Goal: Transaction & Acquisition: Purchase product/service

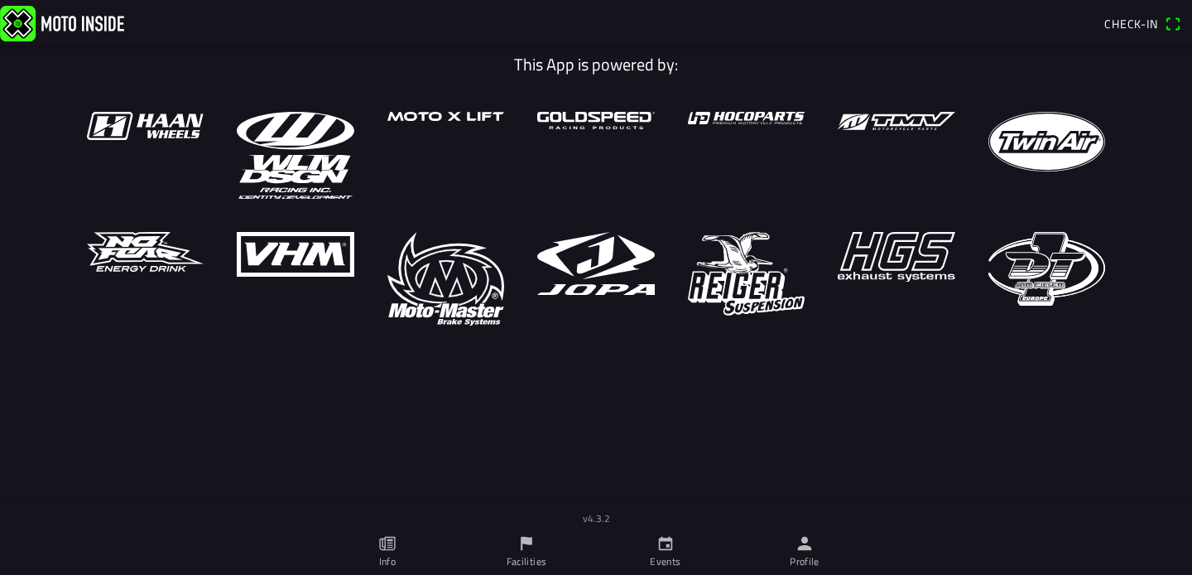
click at [683, 547] on link "Events" at bounding box center [665, 551] width 139 height 46
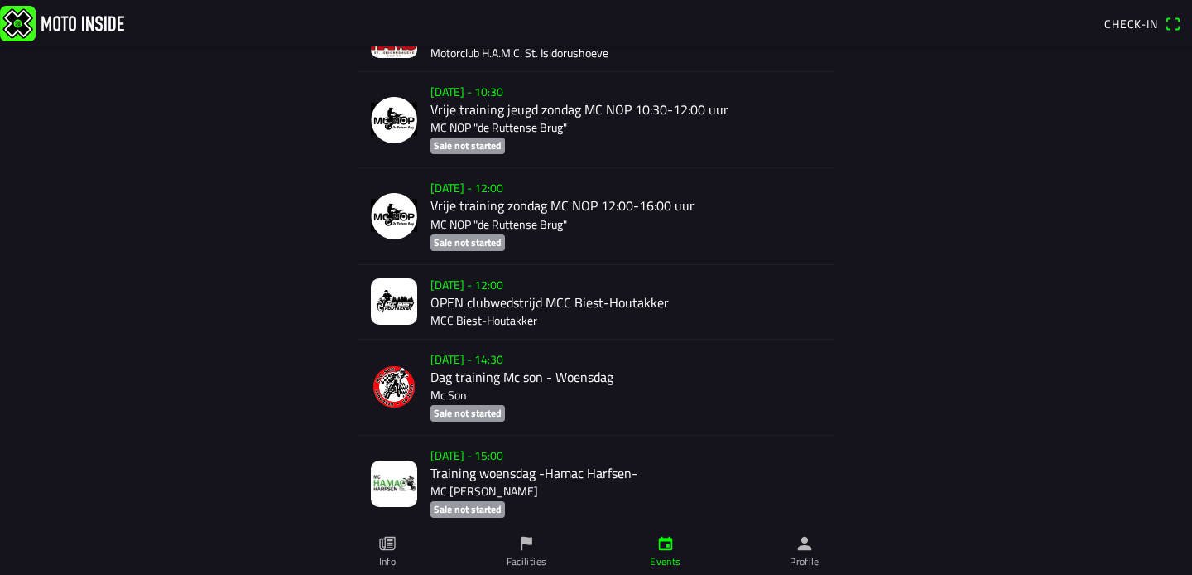
scroll to position [1360, 0]
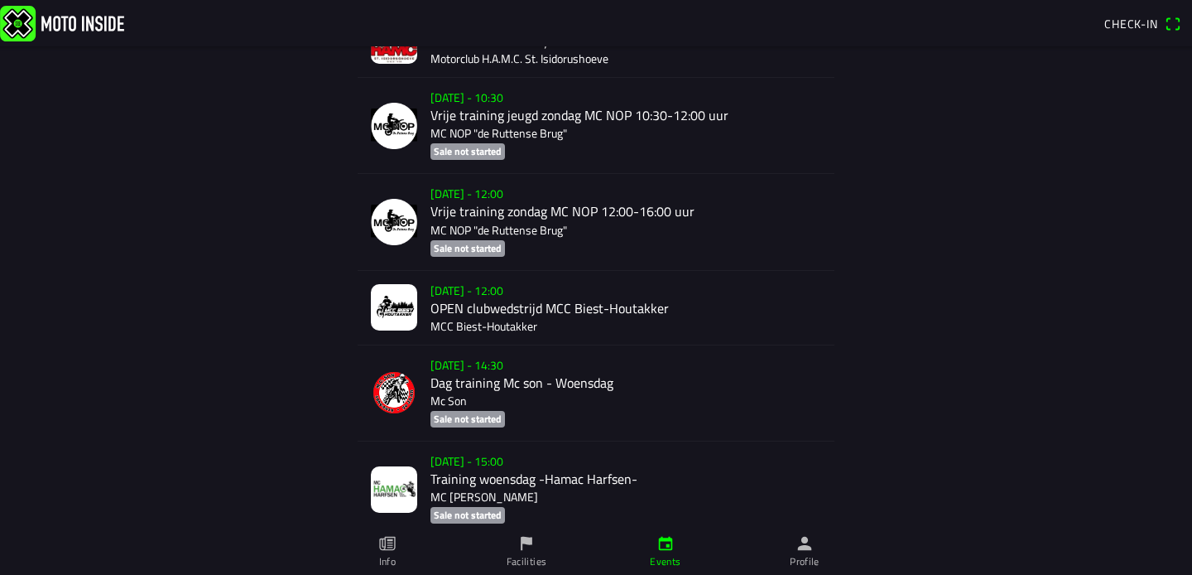
click at [479, 296] on div "Su 28 Sep - 12:00 OPEN clubwedstrijd MCC Biest-Houtakker MCC Biest-Houtakker" at bounding box center [626, 308] width 391 height 74
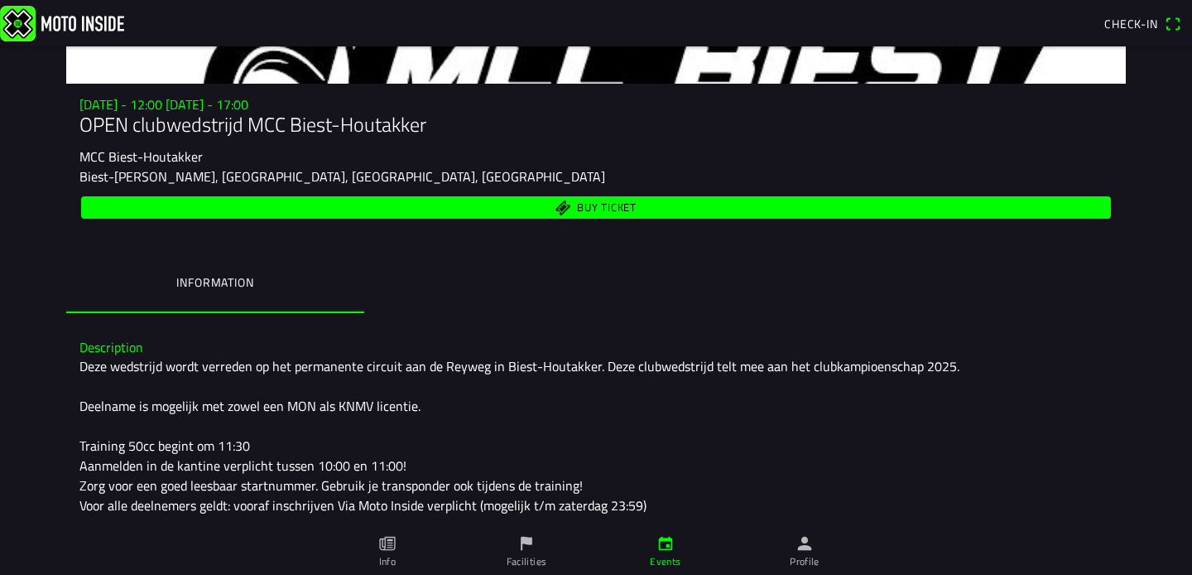
scroll to position [129, 0]
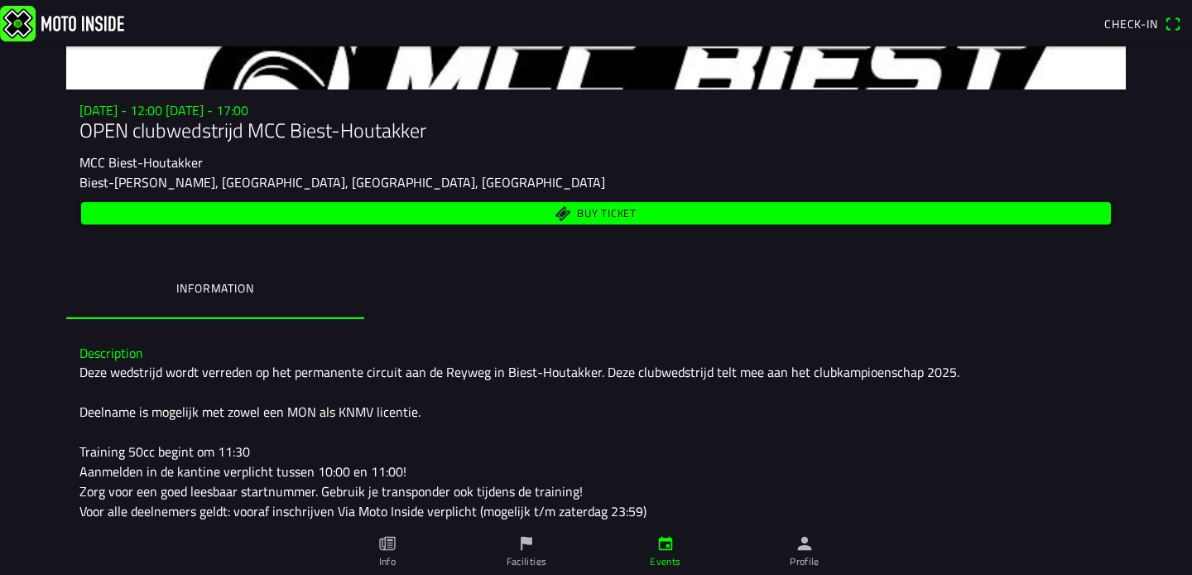
click at [598, 212] on span "Buy ticket" at bounding box center [607, 213] width 60 height 11
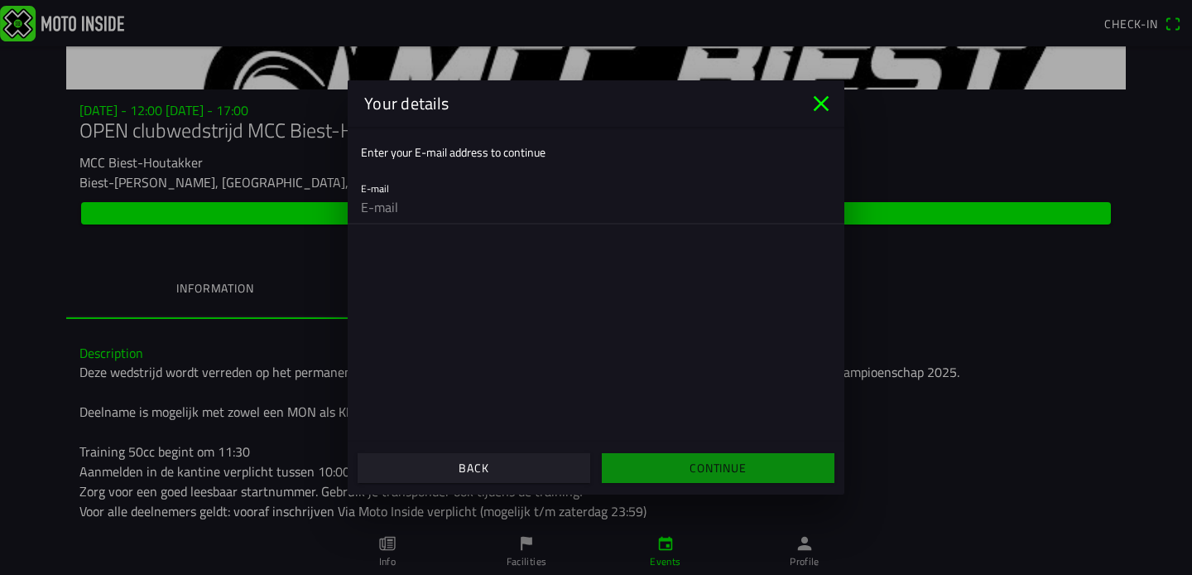
click at [547, 206] on input "email" at bounding box center [596, 206] width 470 height 33
type input "hannes@mfitness.is"
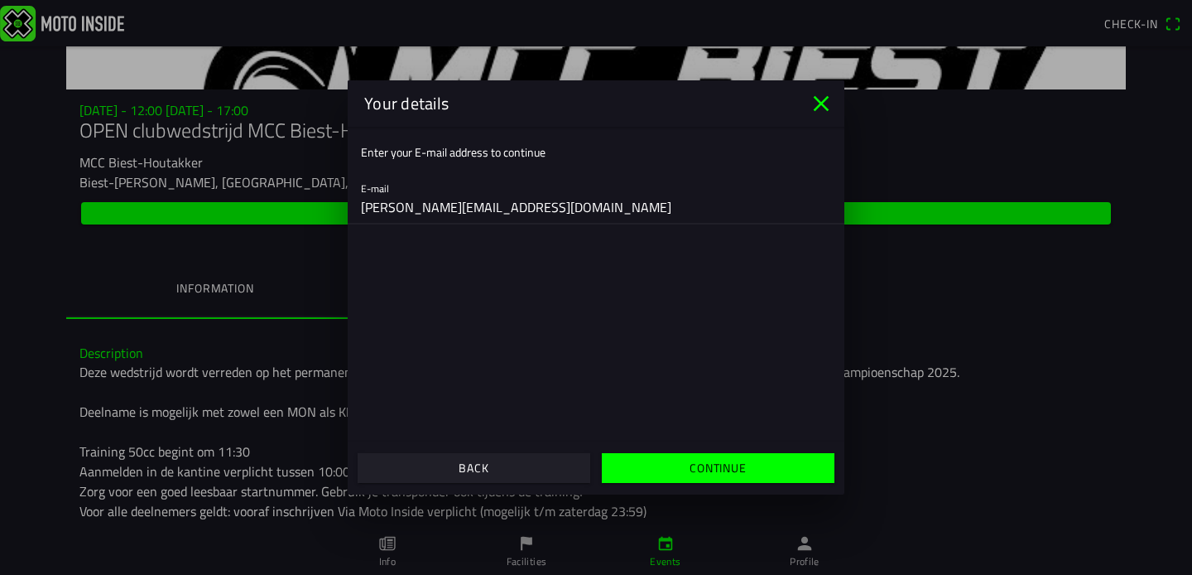
click at [0, 0] on slot "Continue" at bounding box center [0, 0] width 0 height 0
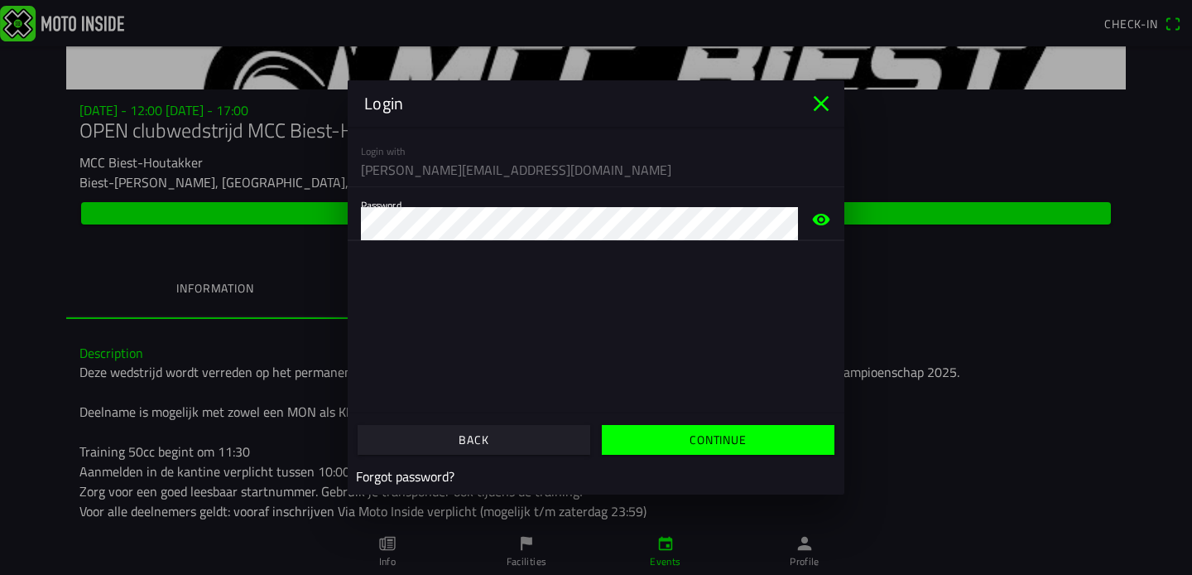
click at [0, 0] on slot "Continue" at bounding box center [0, 0] width 0 height 0
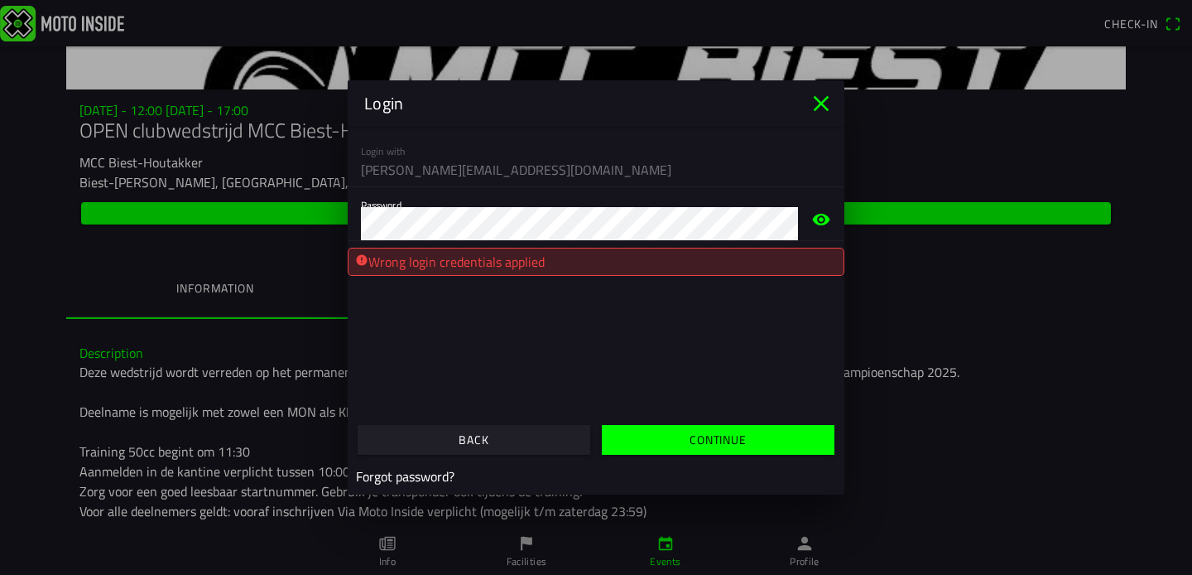
click at [831, 220] on icon "eye" at bounding box center [822, 219] width 20 height 53
click at [0, 0] on slot "Continue" at bounding box center [0, 0] width 0 height 0
click at [701, 453] on span "button" at bounding box center [717, 440] width 207 height 30
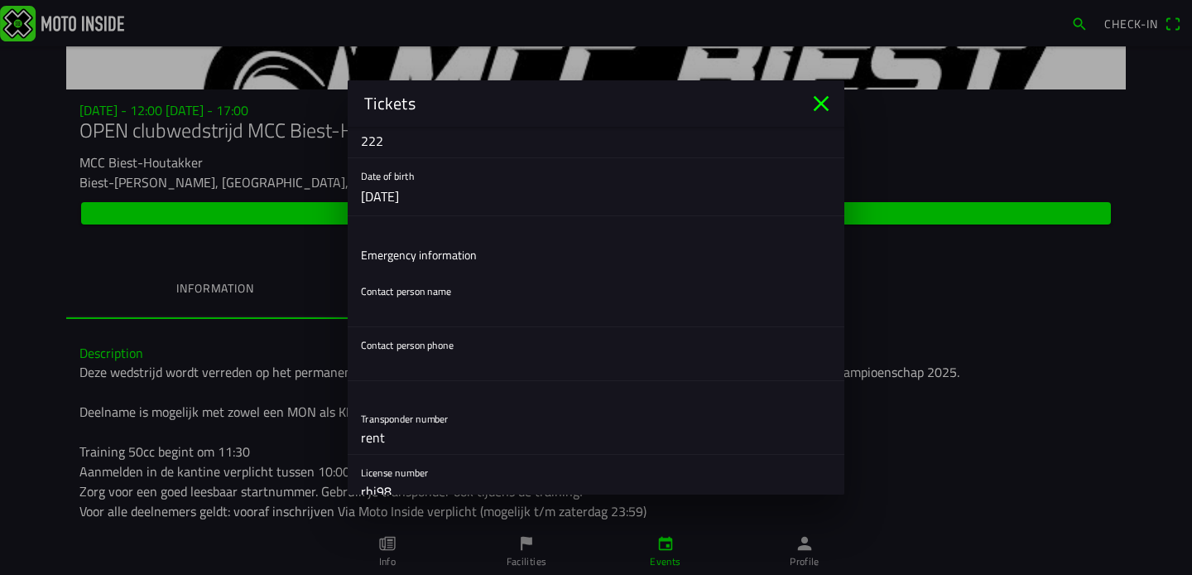
scroll to position [283, 0]
click at [499, 293] on input "text" at bounding box center [596, 307] width 470 height 33
type input "Hannes Ívarsson"
type input "8476161"
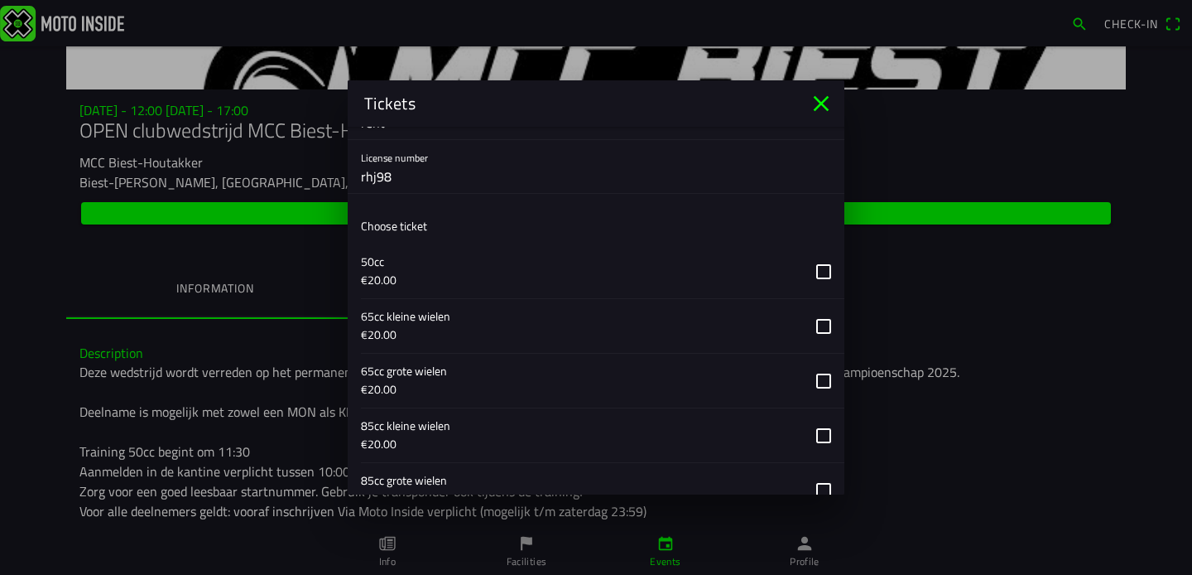
scroll to position [600, 0]
click at [830, 319] on button "button" at bounding box center [603, 323] width 484 height 54
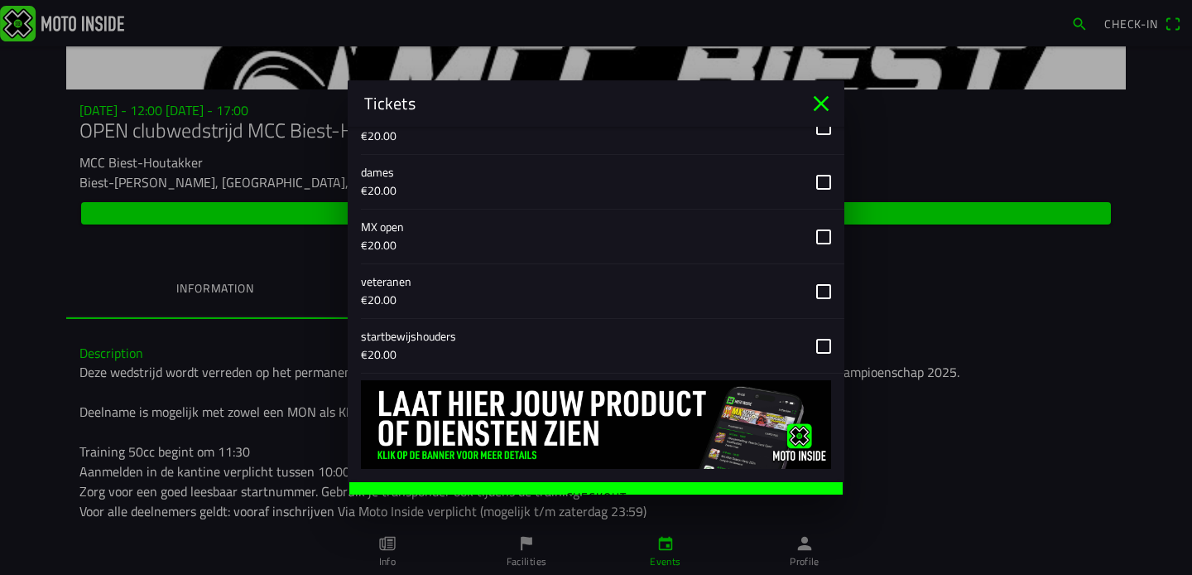
scroll to position [1033, 0]
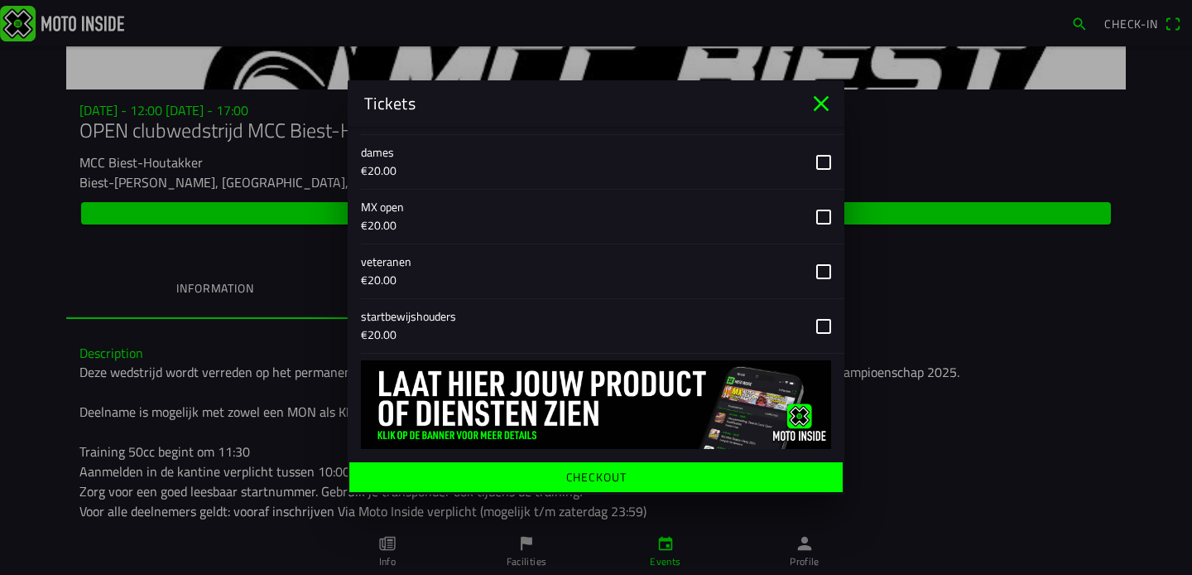
click at [638, 470] on span "Checkout" at bounding box center [596, 477] width 468 height 30
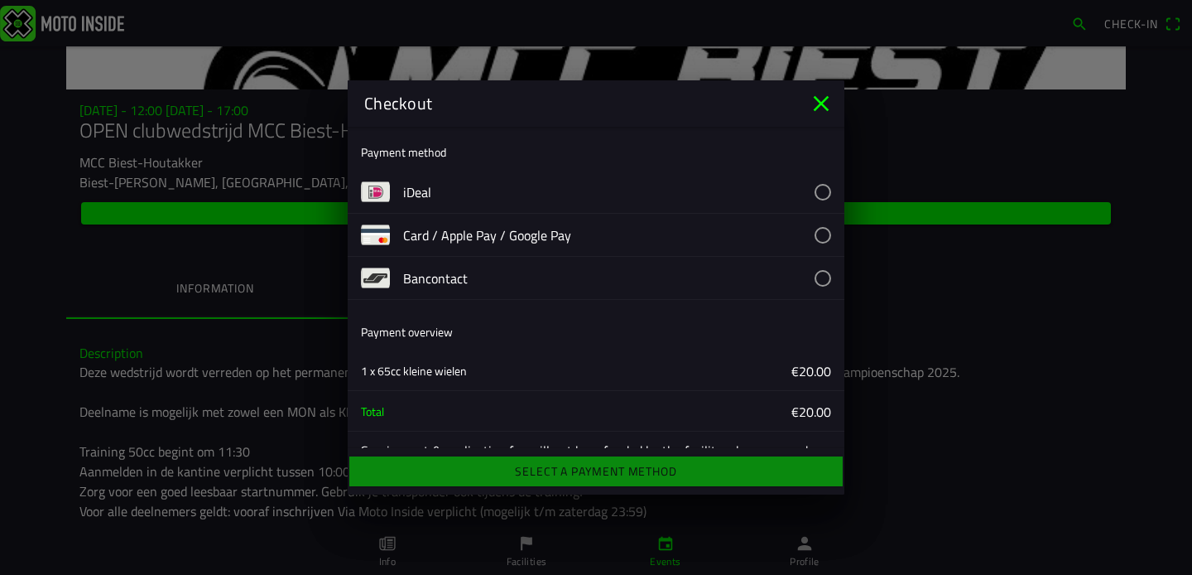
click at [821, 234] on button "button" at bounding box center [623, 235] width 441 height 42
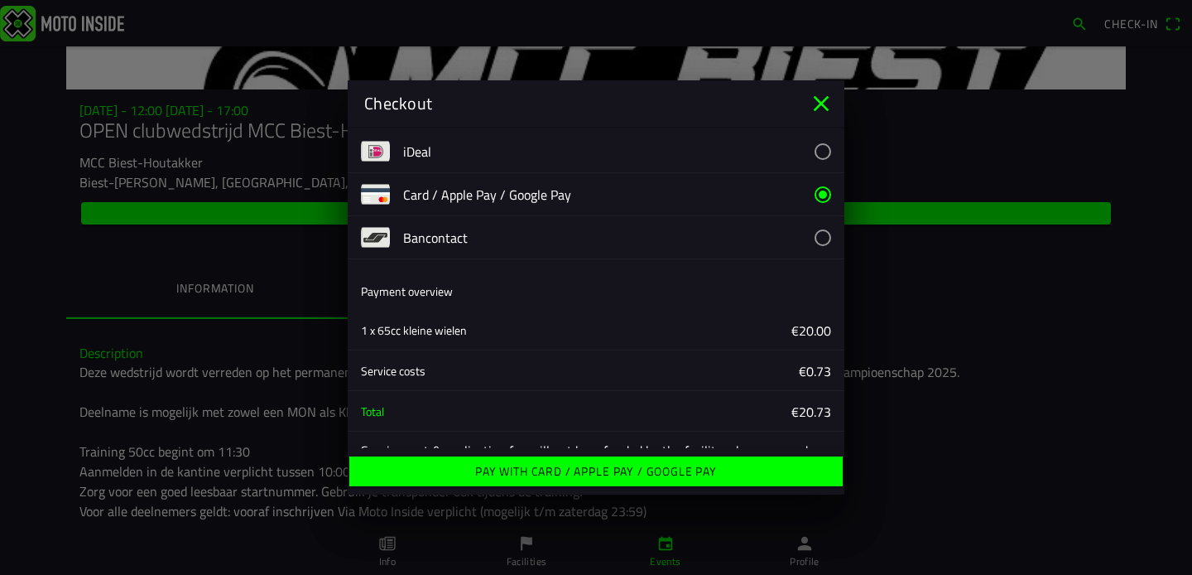
scroll to position [89, 0]
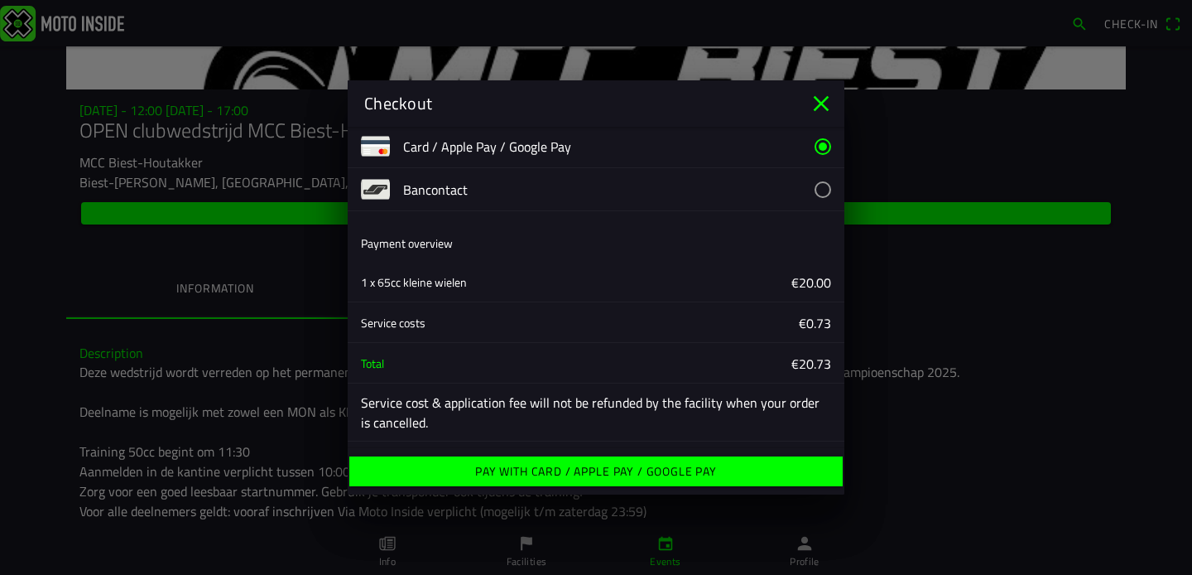
click at [624, 473] on ion-label "Pay with Card / Apple Pay / Google Pay" at bounding box center [596, 471] width 242 height 12
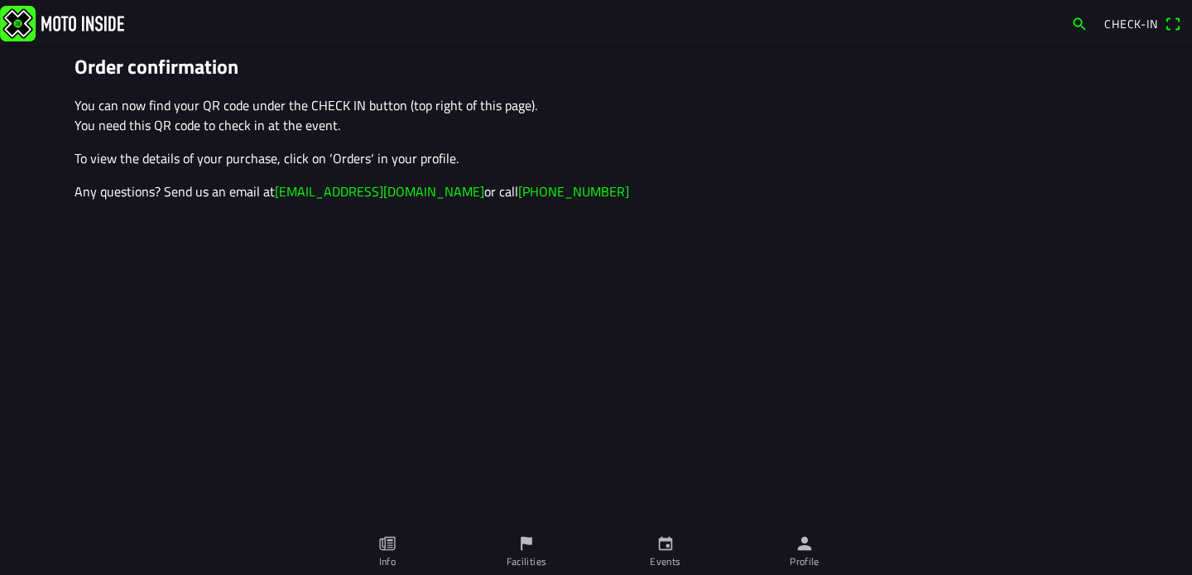
click at [1145, 25] on span "Check-in" at bounding box center [1132, 23] width 54 height 17
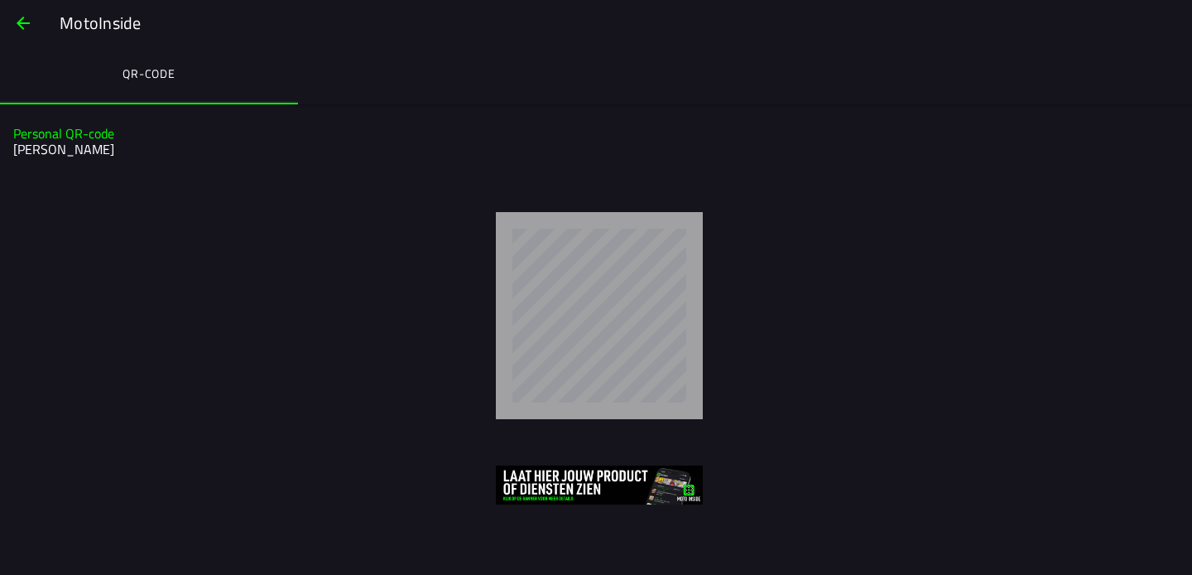
click at [26, 13] on span "button" at bounding box center [23, 23] width 20 height 40
